Goal: Transaction & Acquisition: Purchase product/service

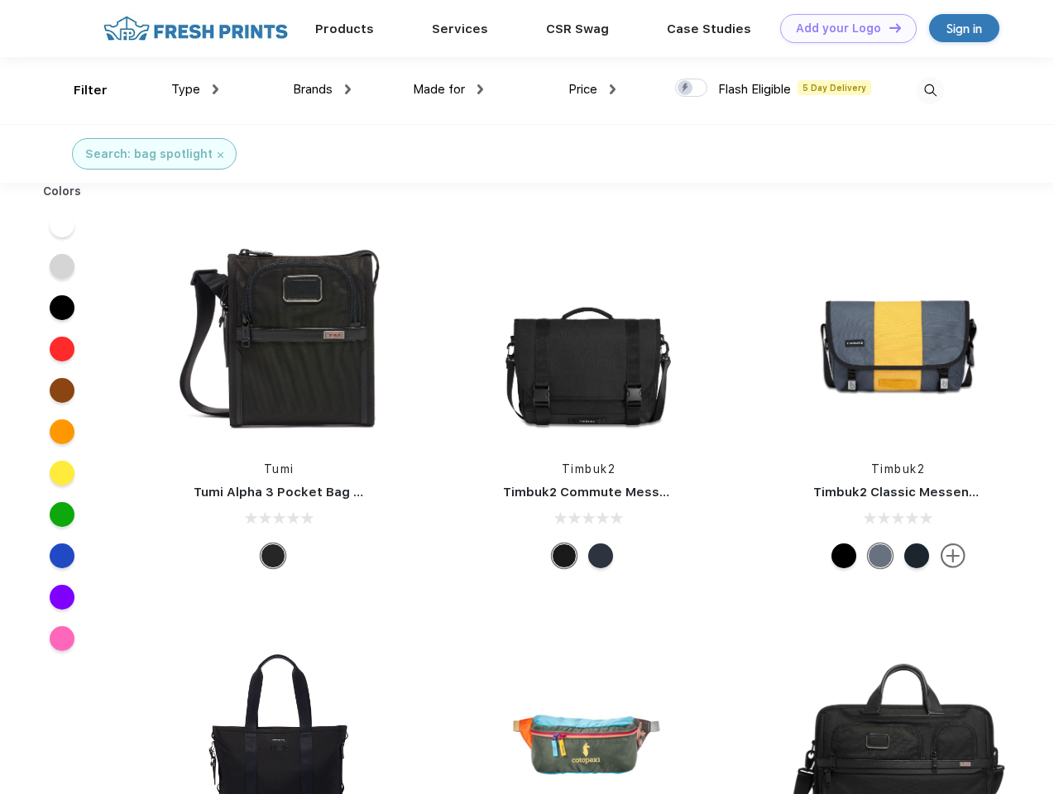
scroll to position [1, 0]
click at [842, 28] on link "Add your Logo Design Tool" at bounding box center [848, 28] width 137 height 29
click at [0, 0] on div "Design Tool" at bounding box center [0, 0] width 0 height 0
click at [888, 27] on link "Add your Logo Design Tool" at bounding box center [848, 28] width 137 height 29
click at [79, 90] on div "Filter" at bounding box center [91, 90] width 34 height 19
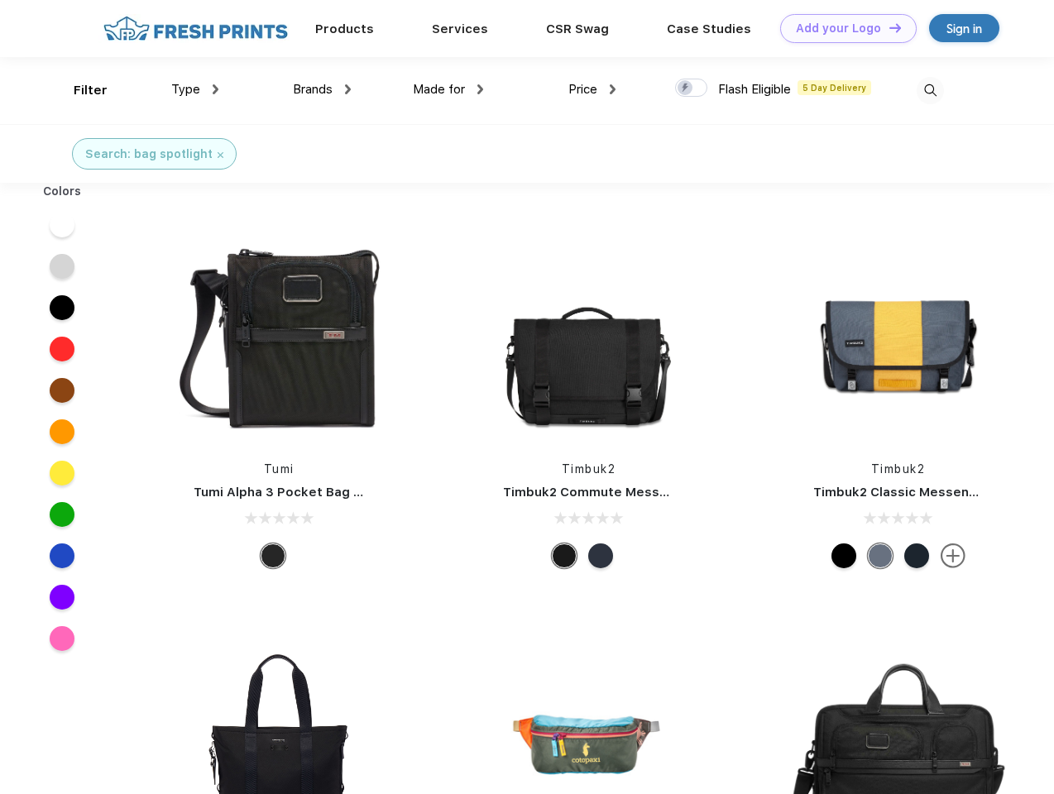
click at [195, 89] on span "Type" at bounding box center [185, 89] width 29 height 15
click at [322, 89] on span "Brands" at bounding box center [313, 89] width 40 height 15
click at [449, 89] on span "Made for" at bounding box center [439, 89] width 52 height 15
click at [592, 89] on span "Price" at bounding box center [582, 89] width 29 height 15
click at [692, 89] on div at bounding box center [691, 88] width 32 height 18
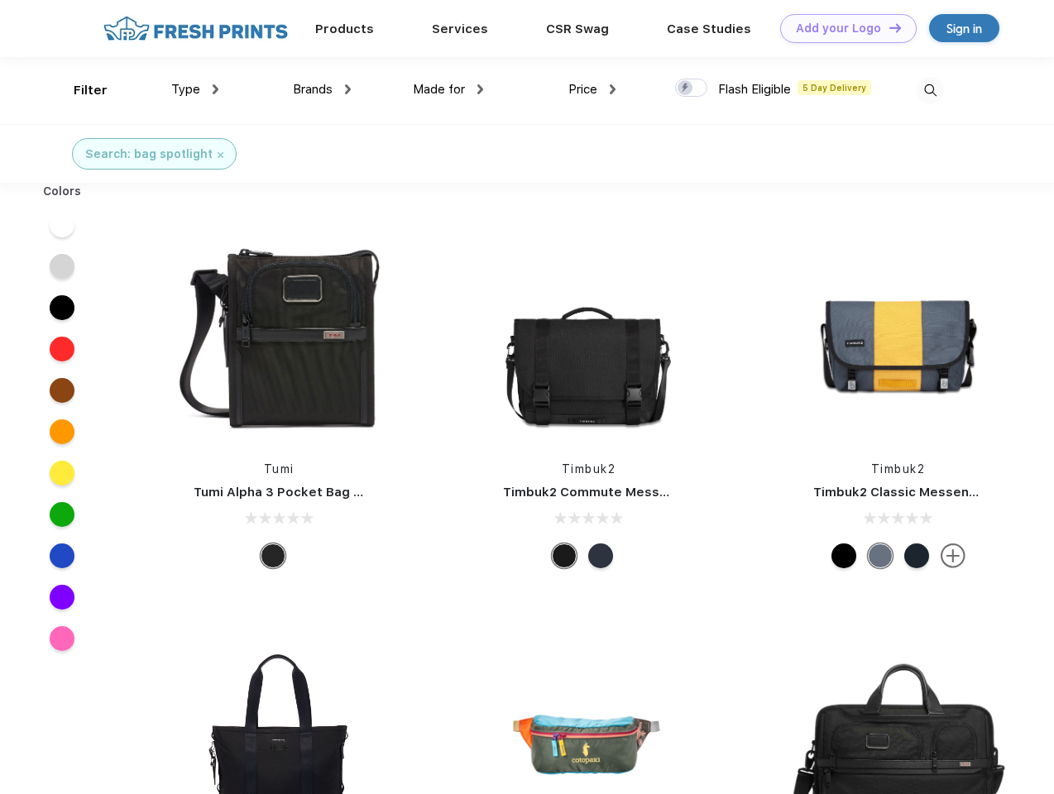
click at [686, 89] on input "checkbox" at bounding box center [680, 83] width 11 height 11
click at [930, 90] on img at bounding box center [930, 90] width 27 height 27
